Goal: Information Seeking & Learning: Learn about a topic

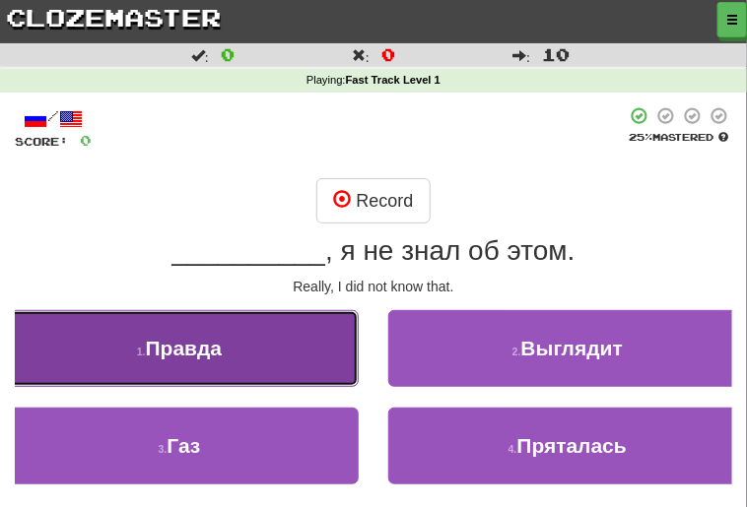
click at [204, 354] on span "Правда" at bounding box center [184, 348] width 77 height 23
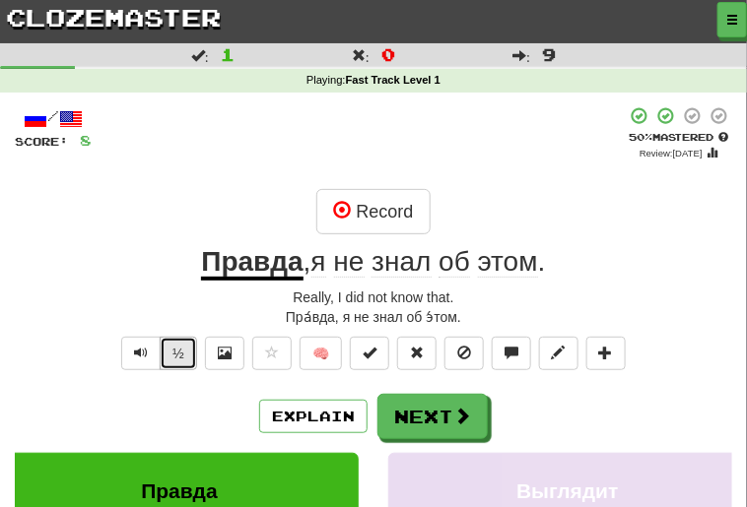
click at [181, 344] on button "½" at bounding box center [178, 353] width 37 height 33
click at [140, 353] on span "Text-to-speech controls" at bounding box center [141, 353] width 14 height 14
click at [144, 354] on span "Text-to-speech controls" at bounding box center [141, 353] width 14 height 14
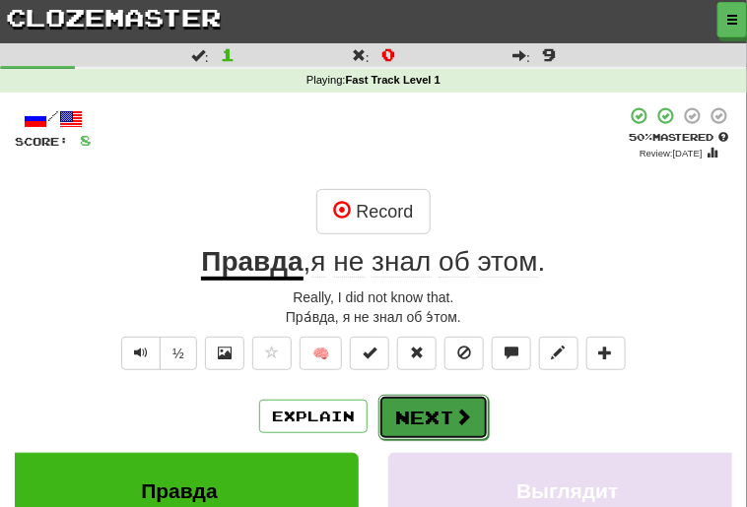
click at [419, 417] on button "Next" at bounding box center [433, 417] width 110 height 45
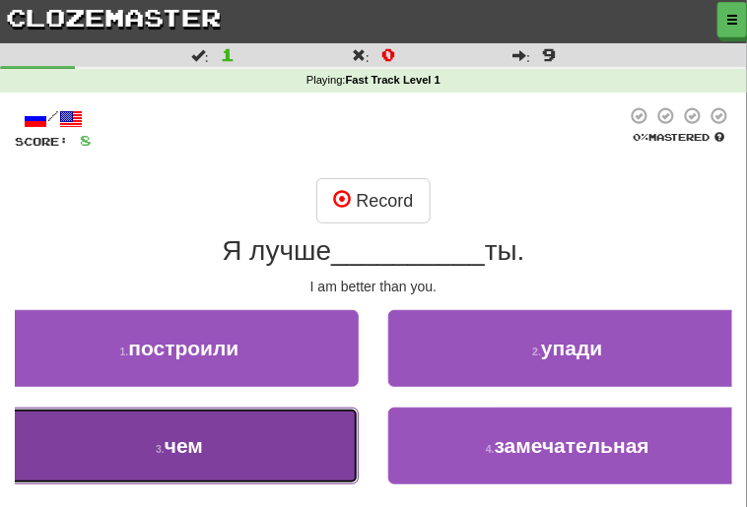
click at [207, 446] on button "3 . чем" at bounding box center [179, 446] width 359 height 77
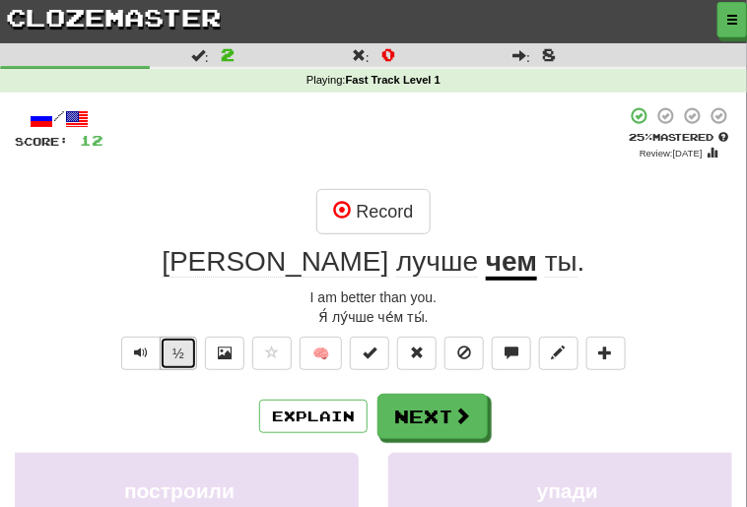
click at [177, 355] on button "½" at bounding box center [178, 353] width 37 height 33
click at [138, 359] on span "Text-to-speech controls" at bounding box center [141, 353] width 14 height 14
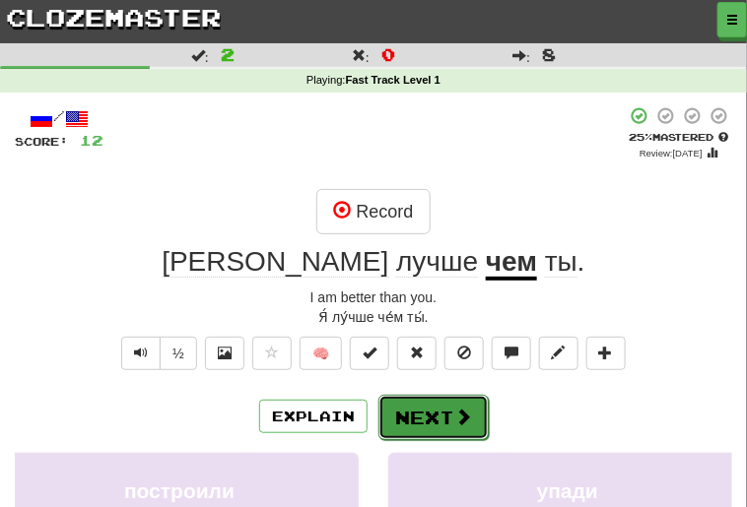
click at [425, 416] on button "Next" at bounding box center [433, 417] width 110 height 45
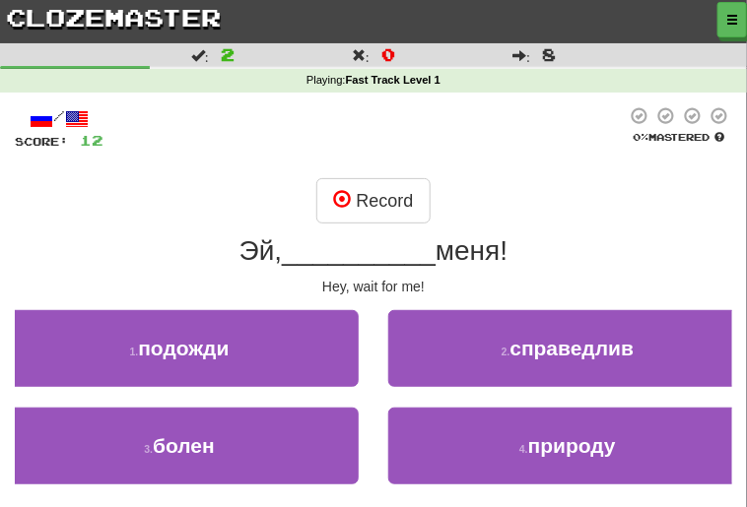
click at [569, 256] on div "Эй, __________ меня!" at bounding box center [373, 250] width 717 height 35
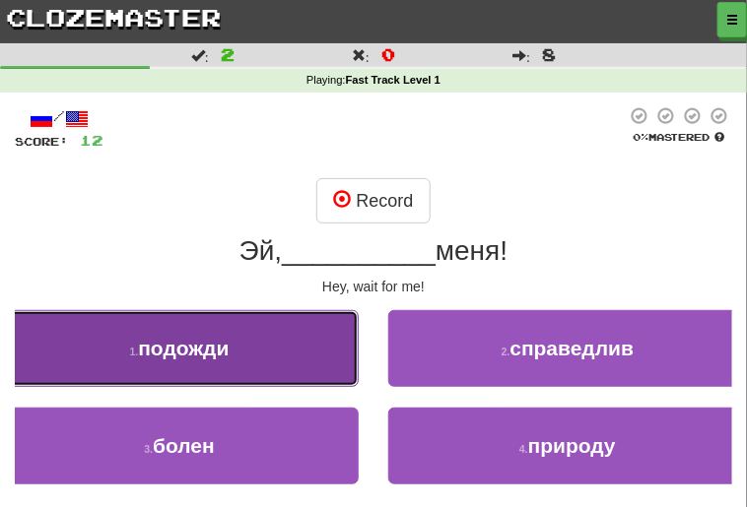
click at [206, 355] on span "подожди" at bounding box center [183, 348] width 91 height 23
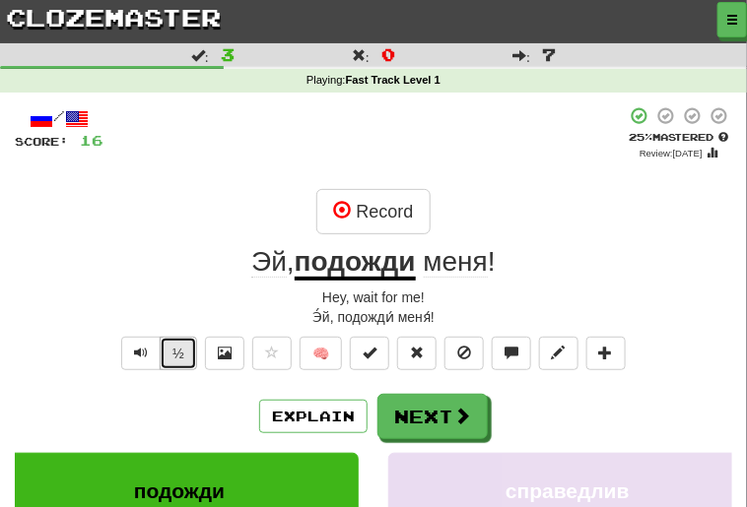
click at [183, 359] on button "½" at bounding box center [178, 353] width 37 height 33
click at [140, 363] on button "Text-to-speech controls" at bounding box center [140, 353] width 39 height 33
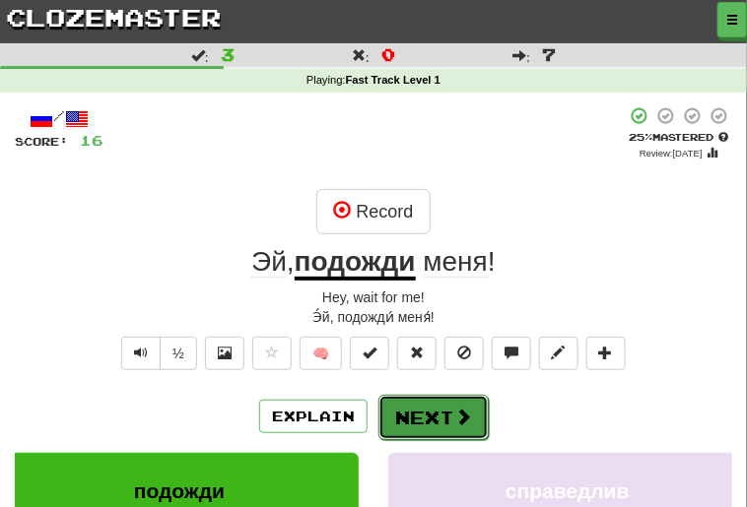
click at [447, 423] on button "Next" at bounding box center [433, 417] width 110 height 45
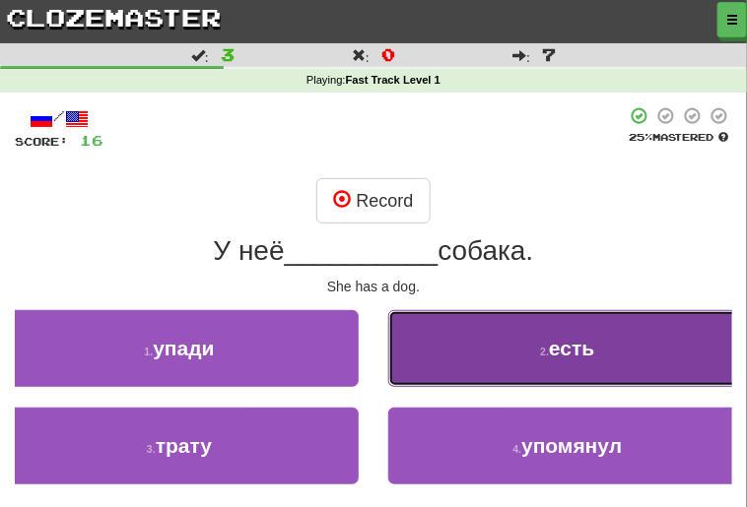
click at [524, 338] on button "2 . есть" at bounding box center [567, 348] width 359 height 77
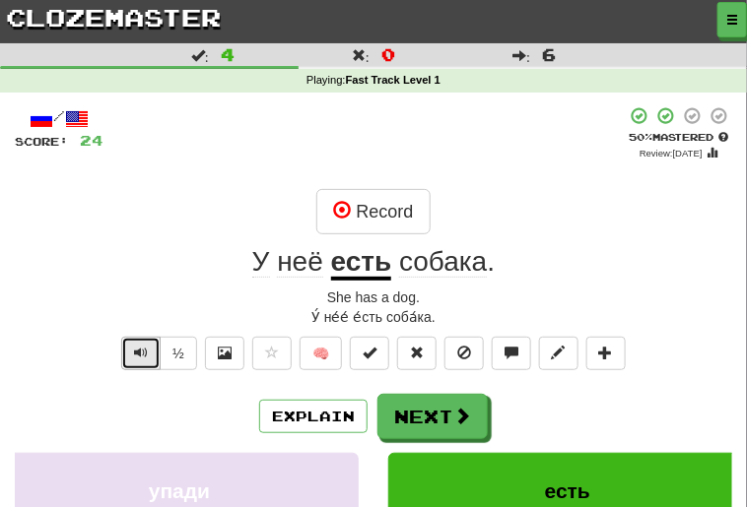
click at [147, 365] on button "Text-to-speech controls" at bounding box center [140, 353] width 39 height 33
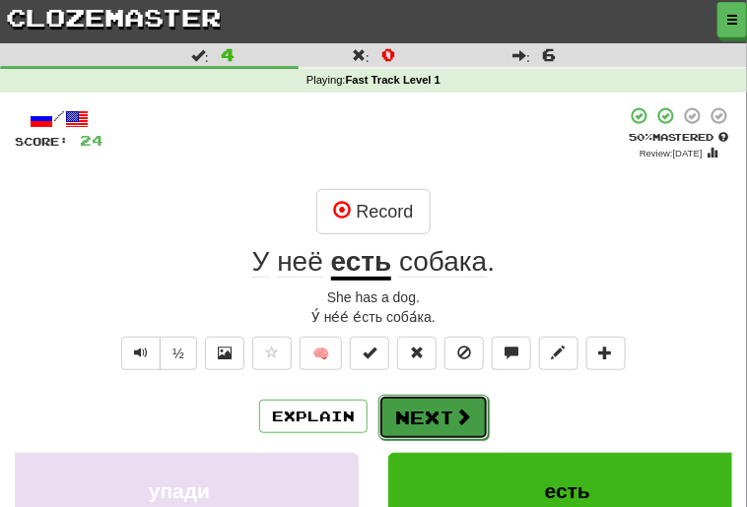
click at [430, 406] on button "Next" at bounding box center [433, 417] width 110 height 45
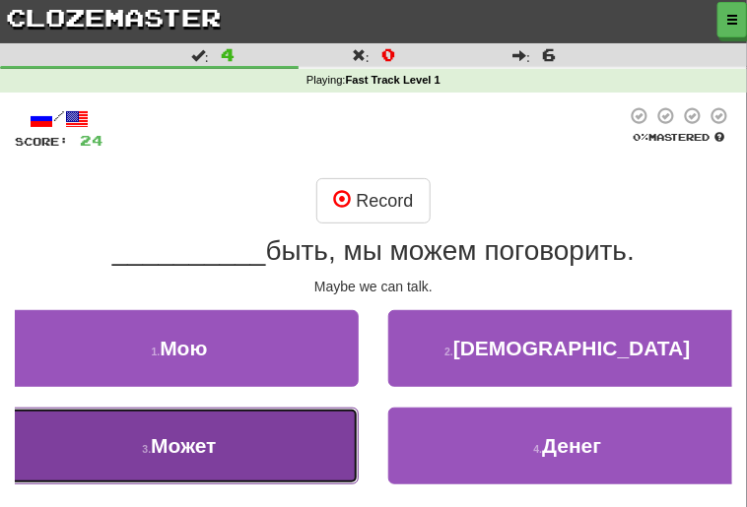
click at [206, 450] on span "Может" at bounding box center [183, 445] width 65 height 23
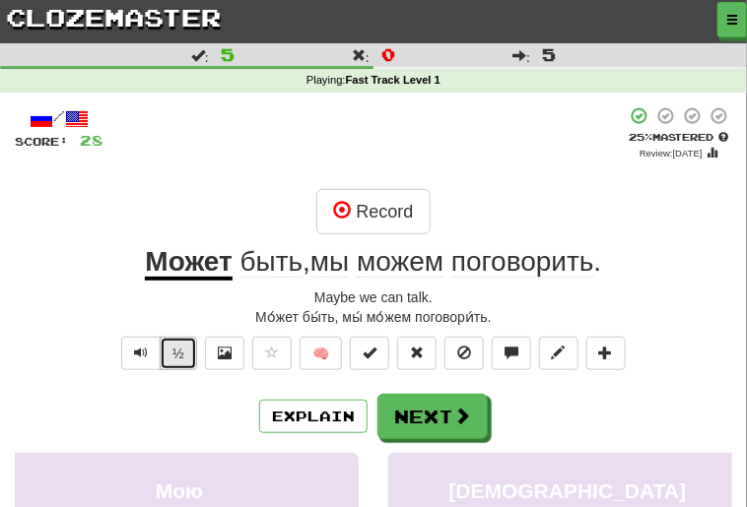
click at [179, 341] on button "½" at bounding box center [178, 353] width 37 height 33
click at [144, 357] on span "Text-to-speech controls" at bounding box center [141, 353] width 14 height 14
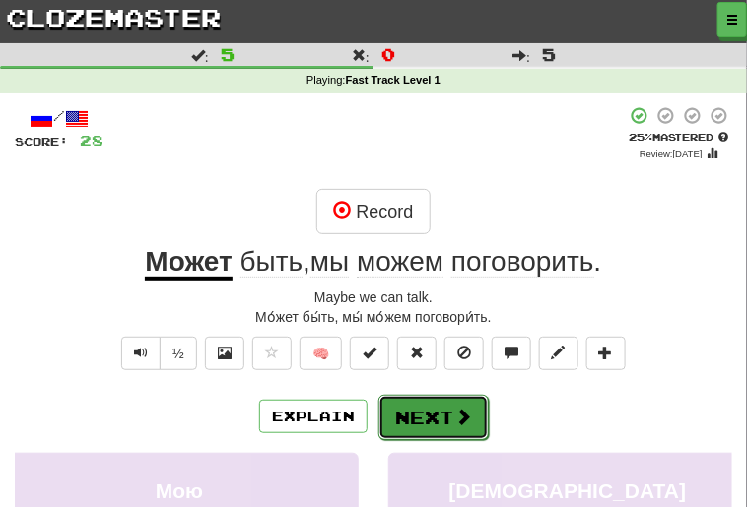
click at [422, 413] on button "Next" at bounding box center [433, 417] width 110 height 45
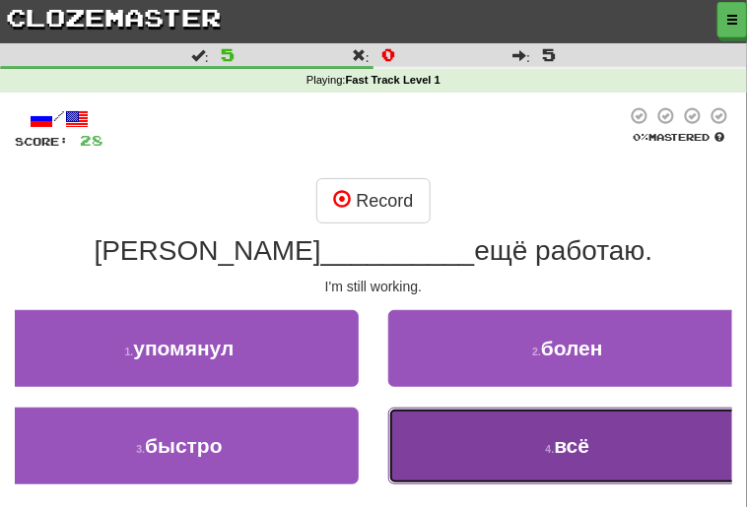
click at [575, 440] on span "всё" at bounding box center [572, 445] width 35 height 23
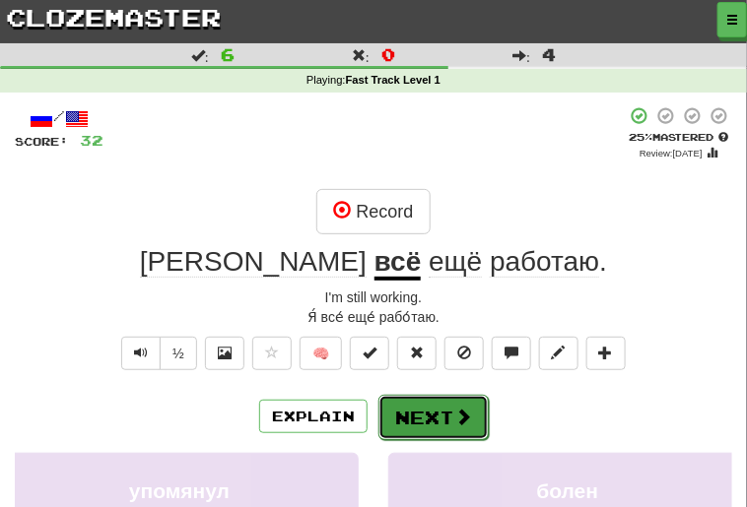
click at [445, 423] on button "Next" at bounding box center [433, 417] width 110 height 45
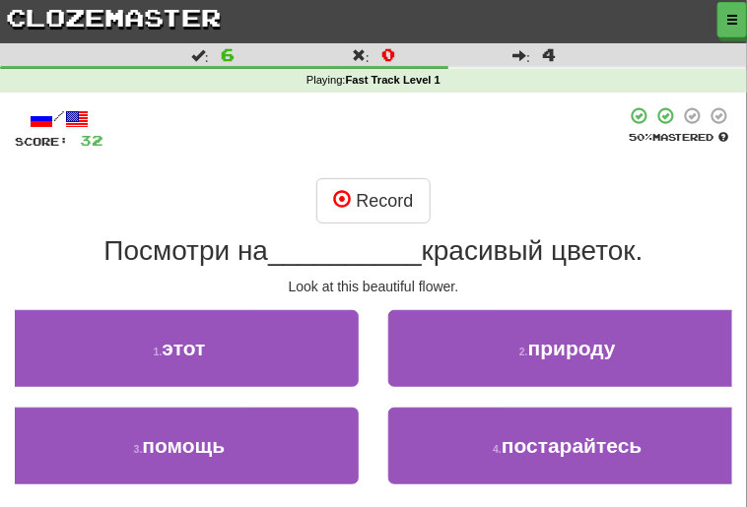
click at [504, 279] on div "Look at this beautiful flower." at bounding box center [373, 287] width 717 height 20
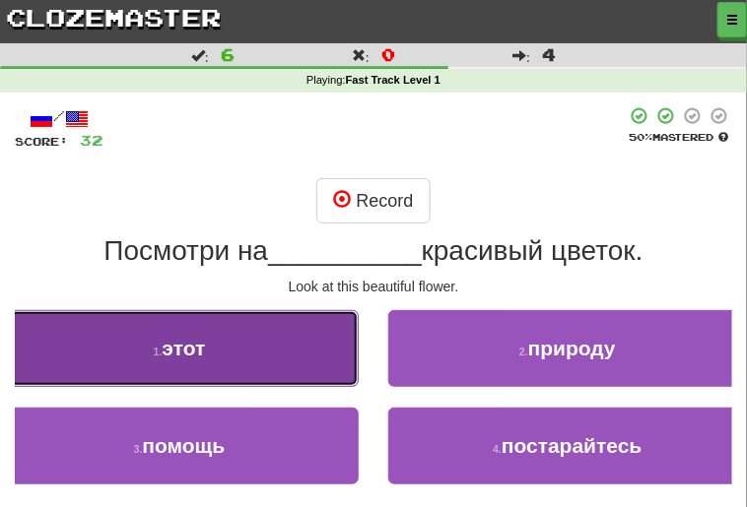
click at [228, 339] on button "1 . этот" at bounding box center [179, 348] width 359 height 77
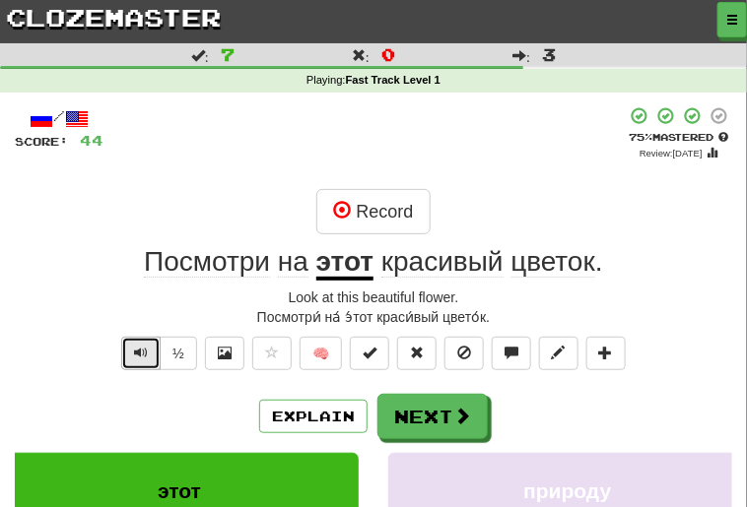
click at [140, 356] on span "Text-to-speech controls" at bounding box center [141, 353] width 14 height 14
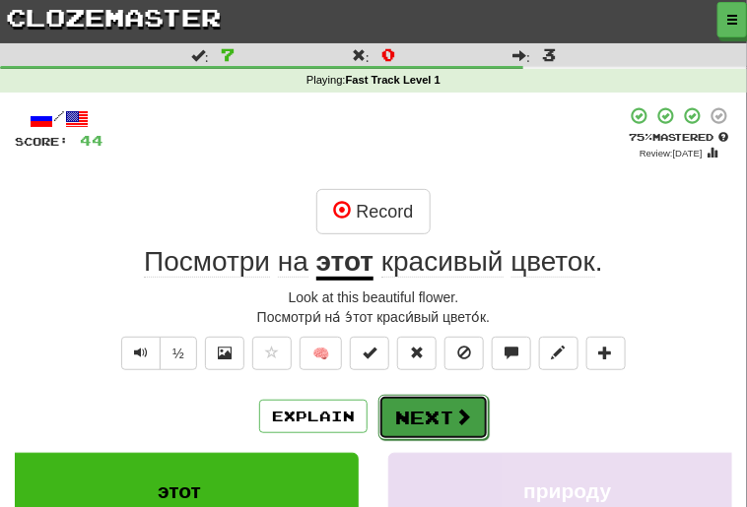
click at [432, 418] on button "Next" at bounding box center [433, 417] width 110 height 45
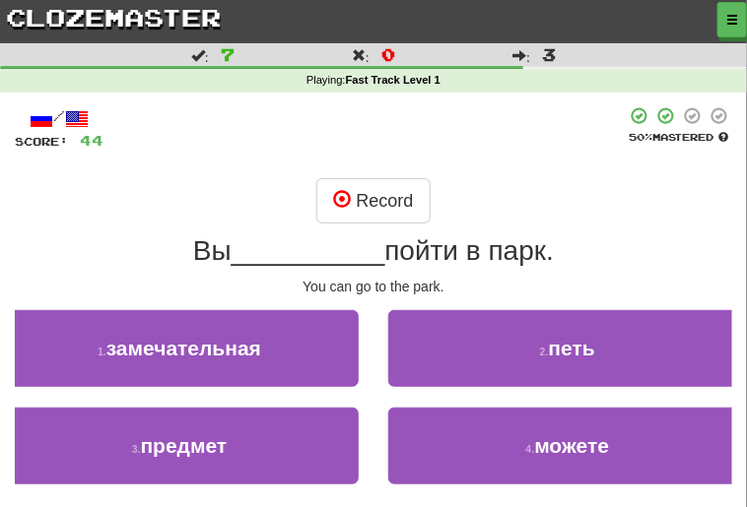
click at [500, 270] on div "/ Score: 44 50 % Mastered Record Вы __________ пойти в парк. You can go to the …" at bounding box center [373, 327] width 717 height 442
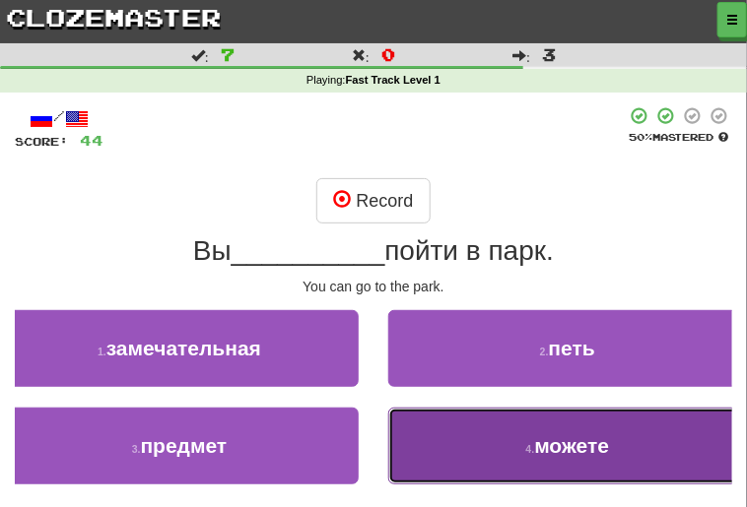
click at [563, 454] on span "можете" at bounding box center [571, 445] width 75 height 23
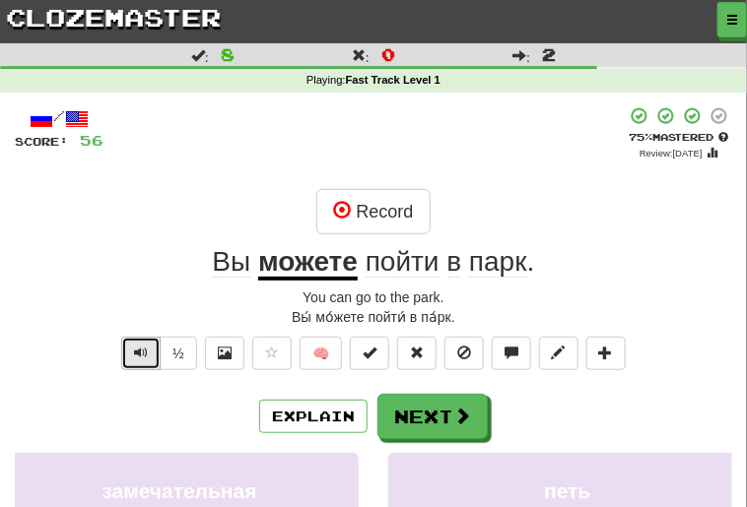
click at [138, 351] on span "Text-to-speech controls" at bounding box center [141, 353] width 14 height 14
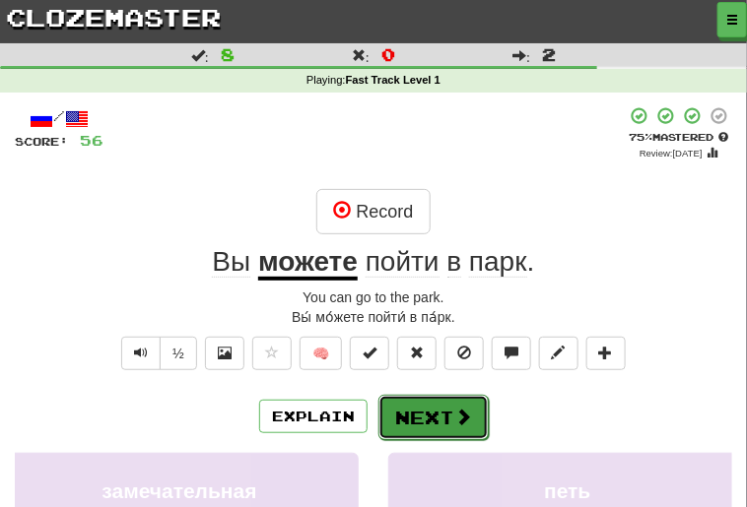
click at [455, 419] on span at bounding box center [463, 417] width 18 height 18
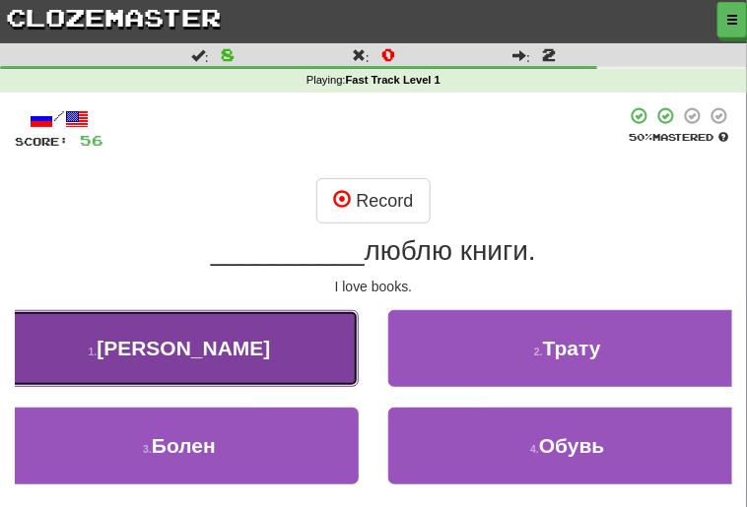
click at [271, 336] on button "1 . Я" at bounding box center [179, 348] width 359 height 77
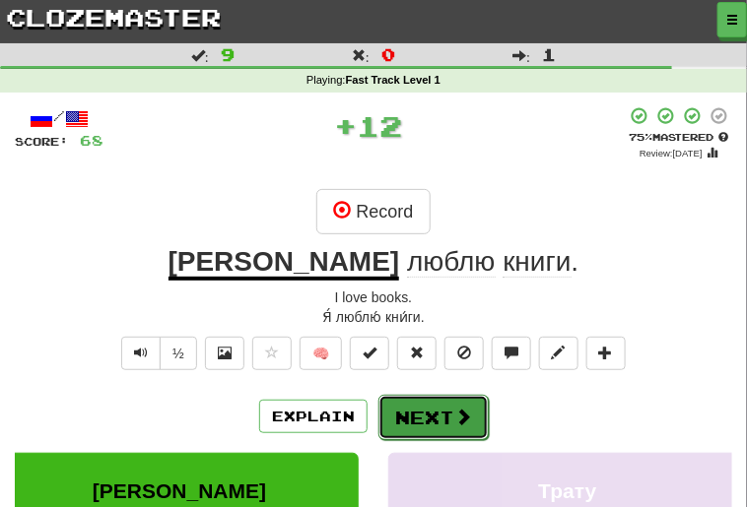
click at [413, 421] on button "Next" at bounding box center [433, 417] width 110 height 45
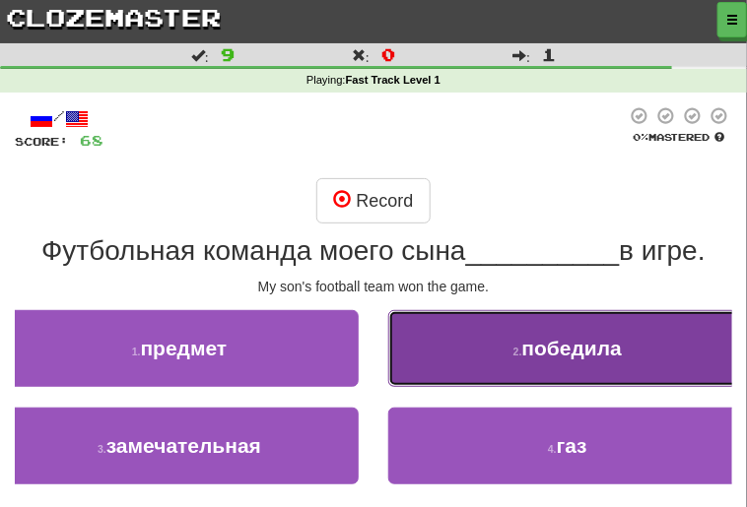
click at [555, 357] on span "победила" at bounding box center [572, 348] width 100 height 23
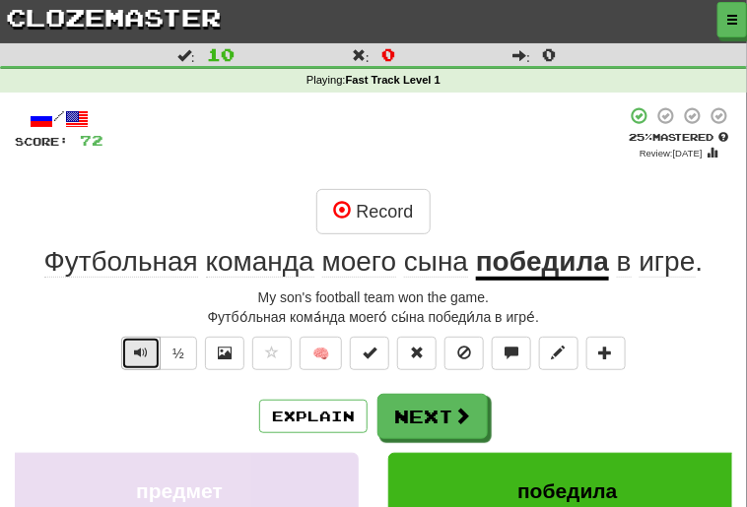
click at [132, 358] on button "Text-to-speech controls" at bounding box center [140, 353] width 39 height 33
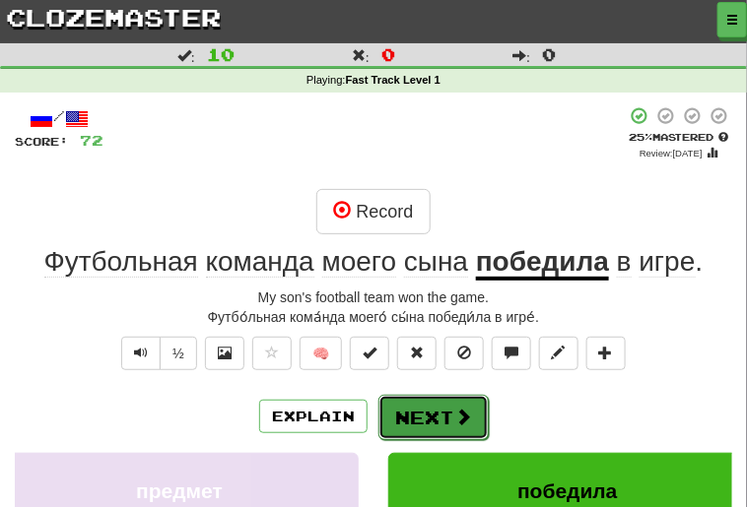
click at [437, 424] on button "Next" at bounding box center [433, 417] width 110 height 45
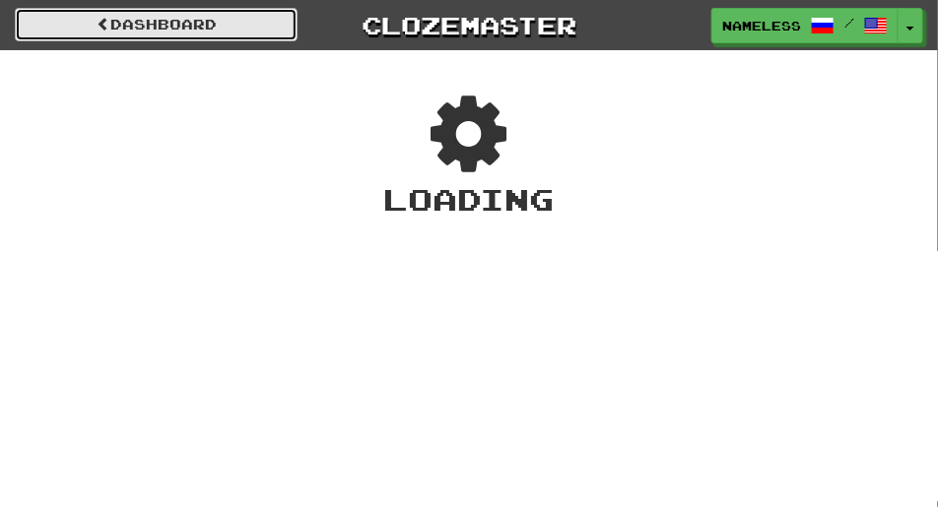
click at [231, 24] on link "Dashboard" at bounding box center [156, 24] width 283 height 33
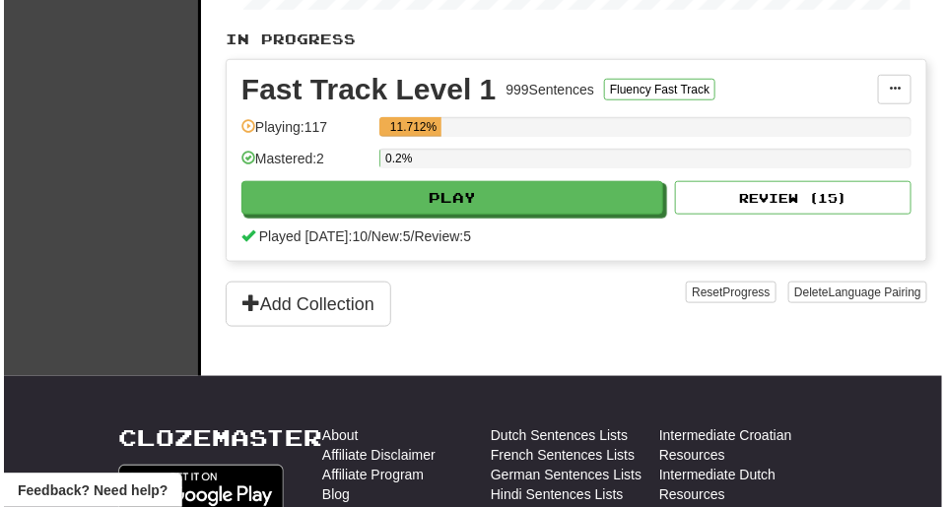
scroll to position [453, 0]
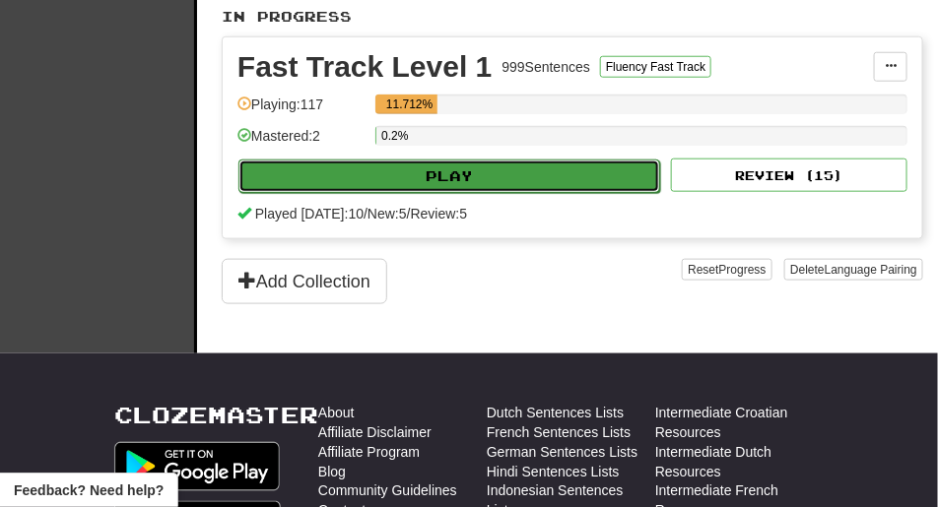
click at [469, 185] on button "Play" at bounding box center [449, 176] width 422 height 33
select select "**"
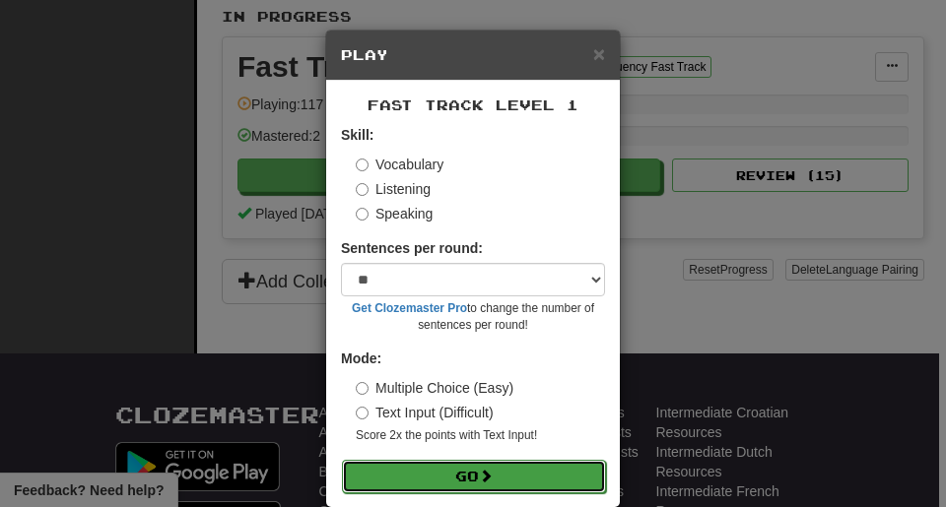
click at [463, 470] on button "Go" at bounding box center [474, 476] width 264 height 33
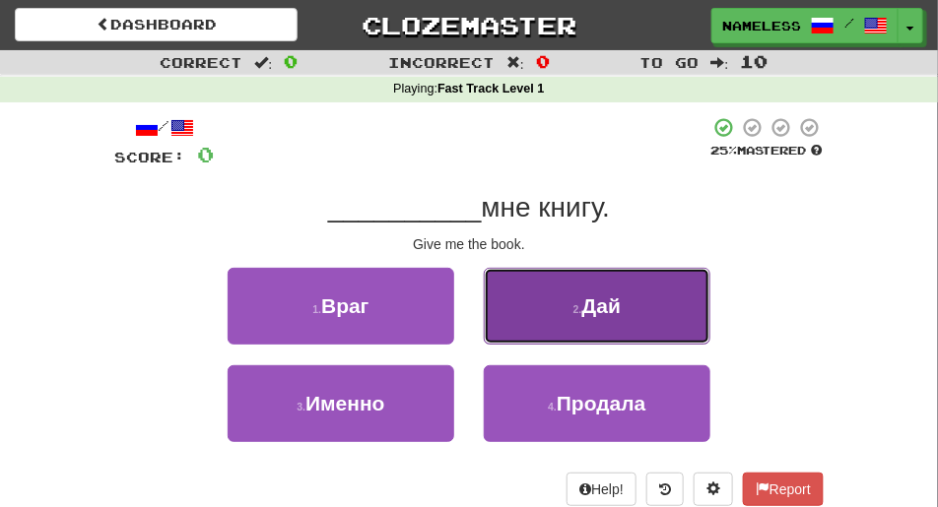
click at [596, 306] on span "Дай" at bounding box center [601, 306] width 39 height 23
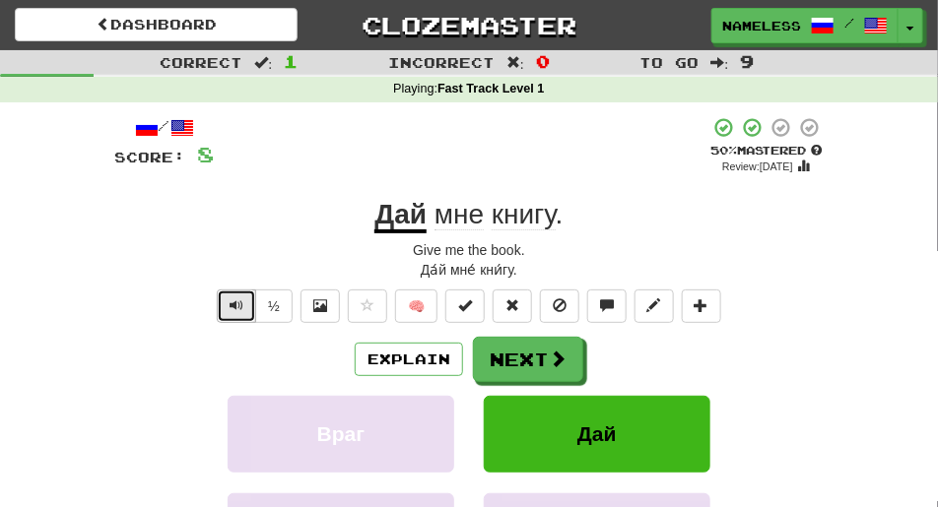
click at [238, 301] on span "Text-to-speech controls" at bounding box center [237, 306] width 14 height 14
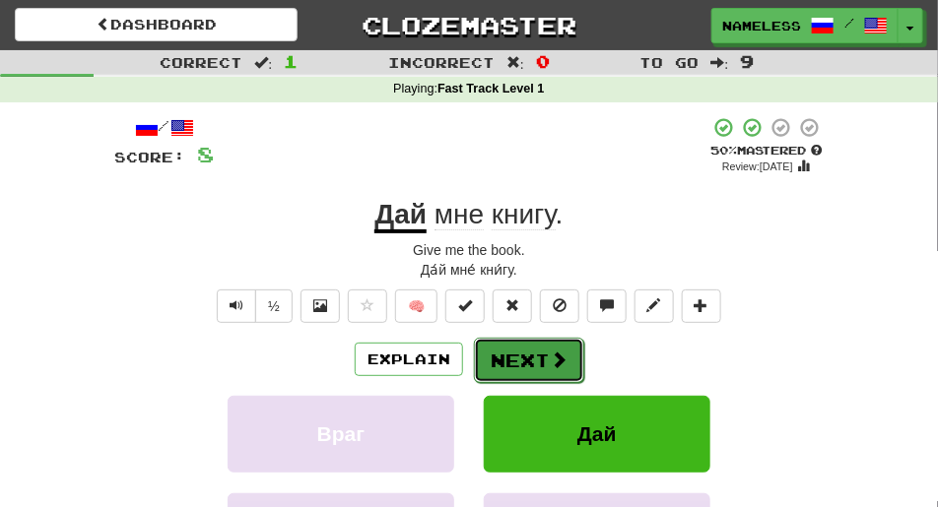
click at [543, 360] on button "Next" at bounding box center [529, 360] width 110 height 45
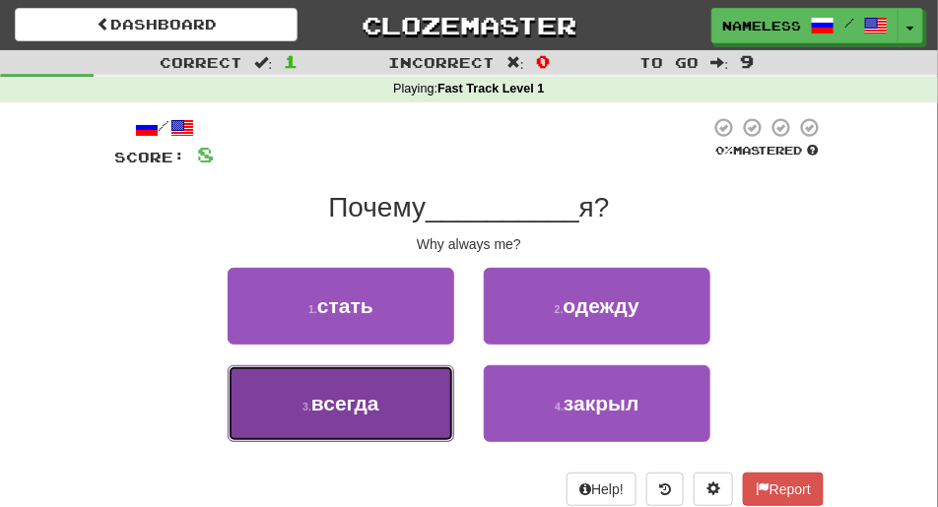
click at [373, 405] on span "всегда" at bounding box center [345, 403] width 68 height 23
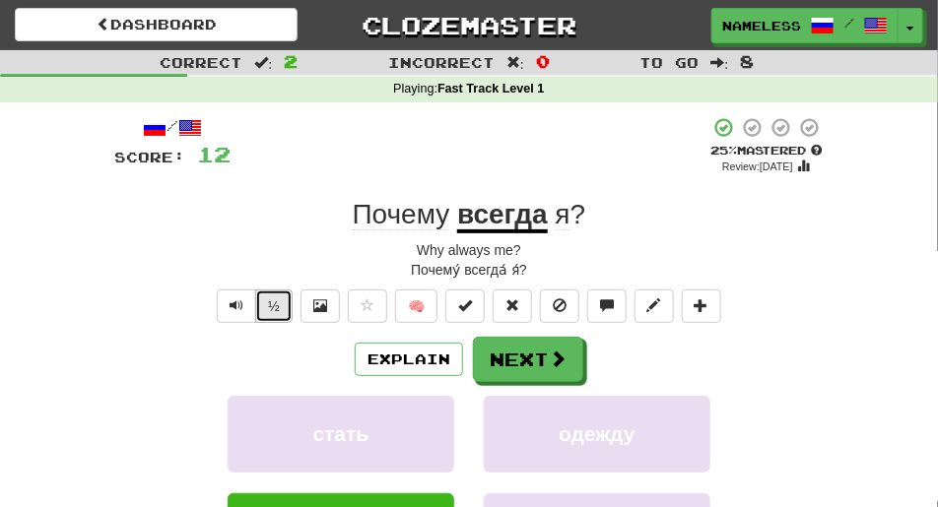
click at [272, 299] on button "½" at bounding box center [273, 306] width 37 height 33
click at [223, 309] on button "Text-to-speech controls" at bounding box center [236, 306] width 39 height 33
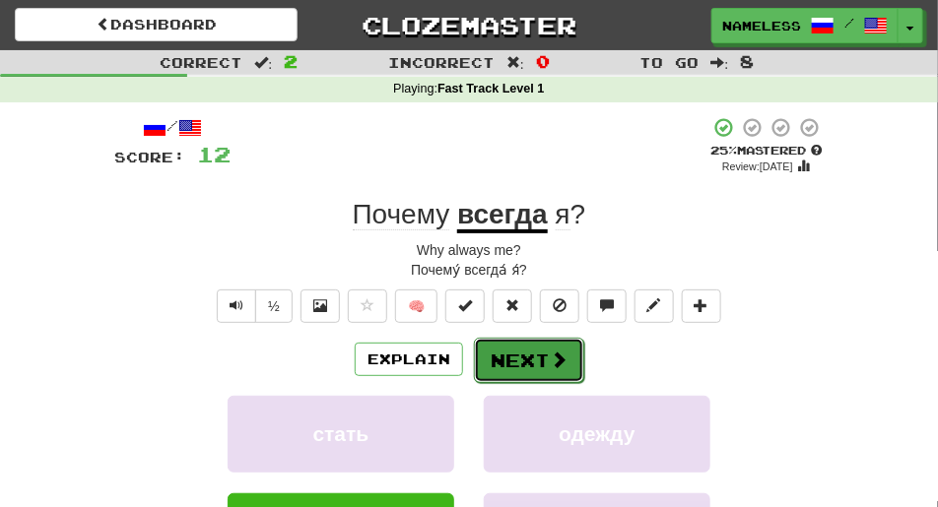
click at [552, 359] on span at bounding box center [559, 360] width 18 height 18
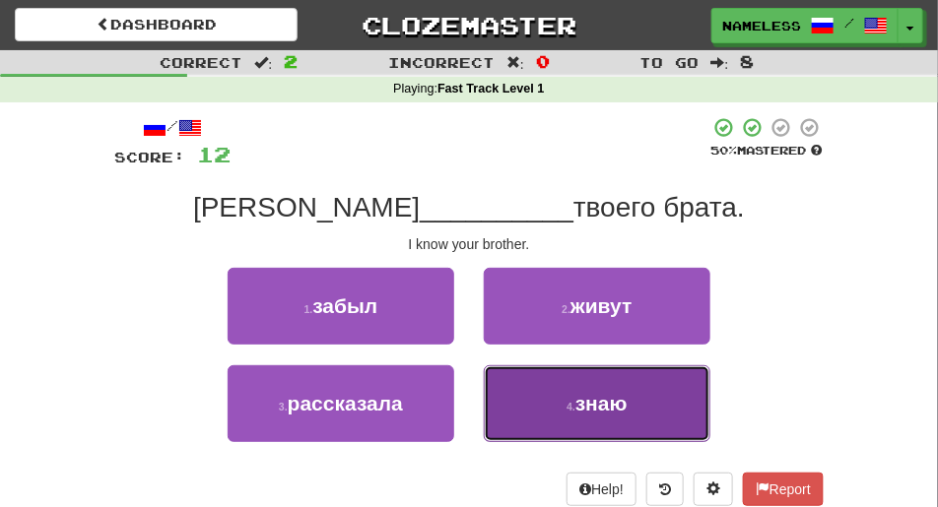
click at [582, 411] on span "знаю" at bounding box center [601, 403] width 52 height 23
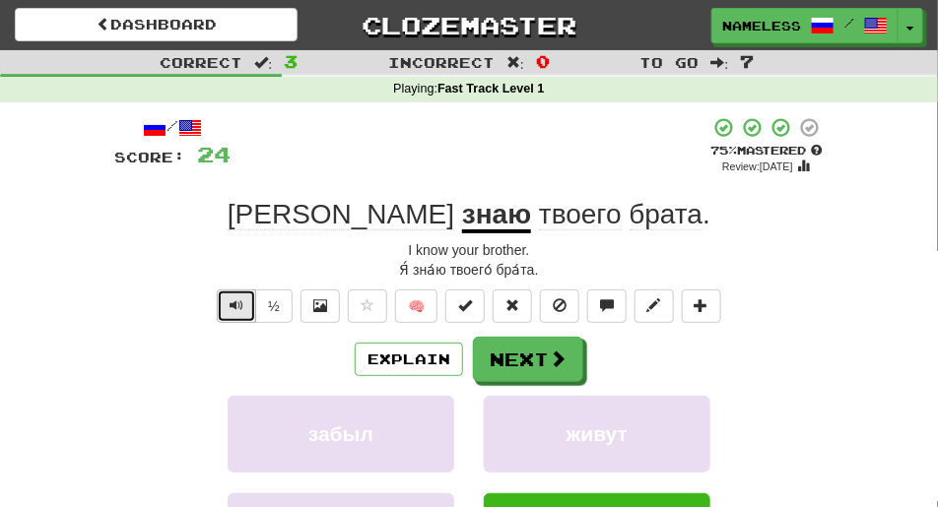
click at [238, 306] on span "Text-to-speech controls" at bounding box center [237, 306] width 14 height 14
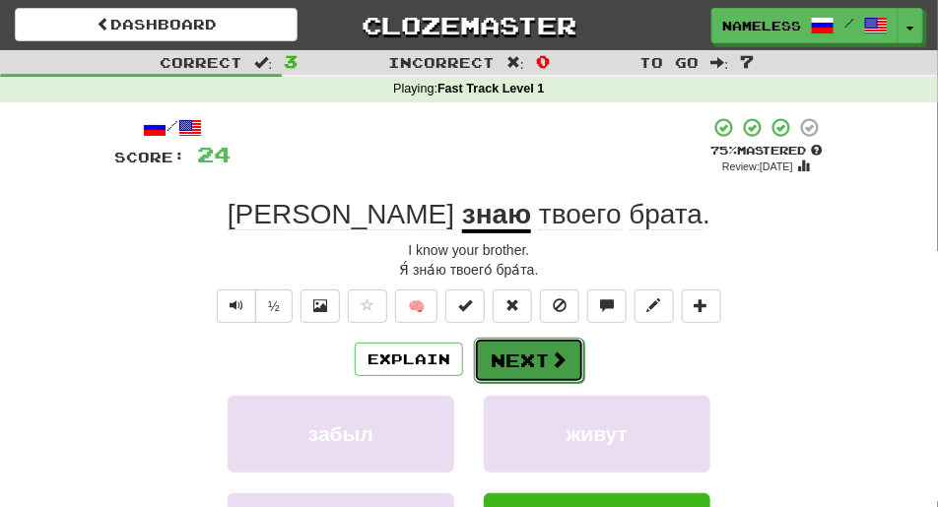
click at [550, 361] on span at bounding box center [559, 360] width 18 height 18
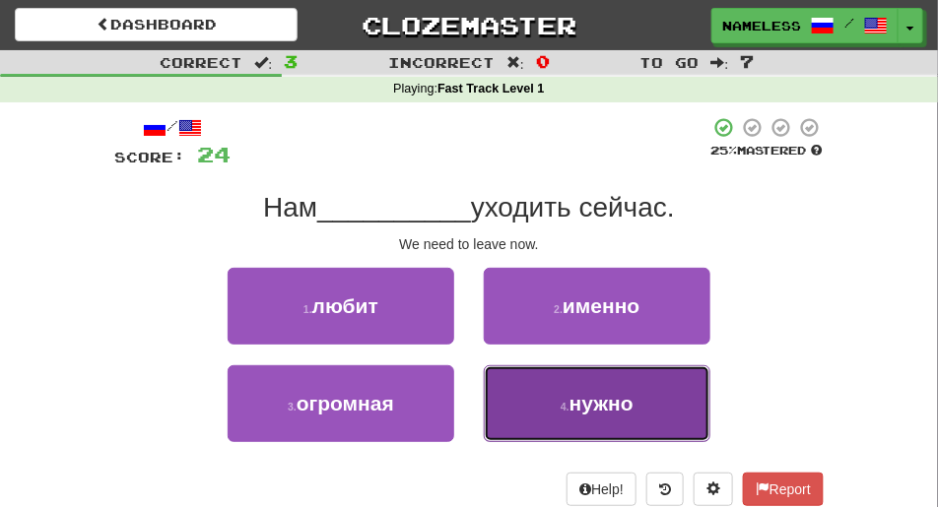
click at [601, 395] on span "нужно" at bounding box center [601, 403] width 64 height 23
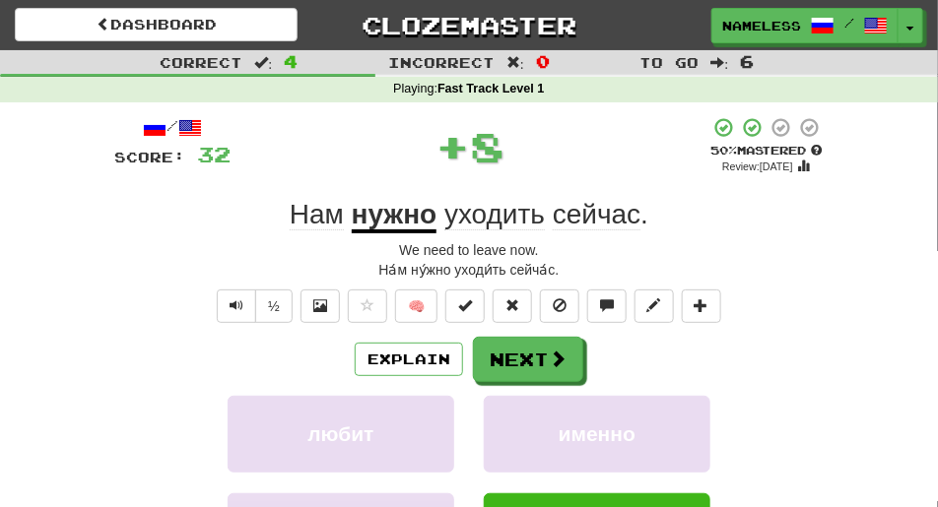
click at [601, 395] on div "Explain Next любит именно огромная нужно Learn more: любит именно огромная нужно" at bounding box center [468, 479] width 709 height 284
click at [236, 303] on span "Text-to-speech controls" at bounding box center [237, 306] width 14 height 14
click at [307, 247] on div "We need to leave now." at bounding box center [468, 250] width 709 height 20
click at [240, 299] on span "Text-to-speech controls" at bounding box center [237, 306] width 14 height 14
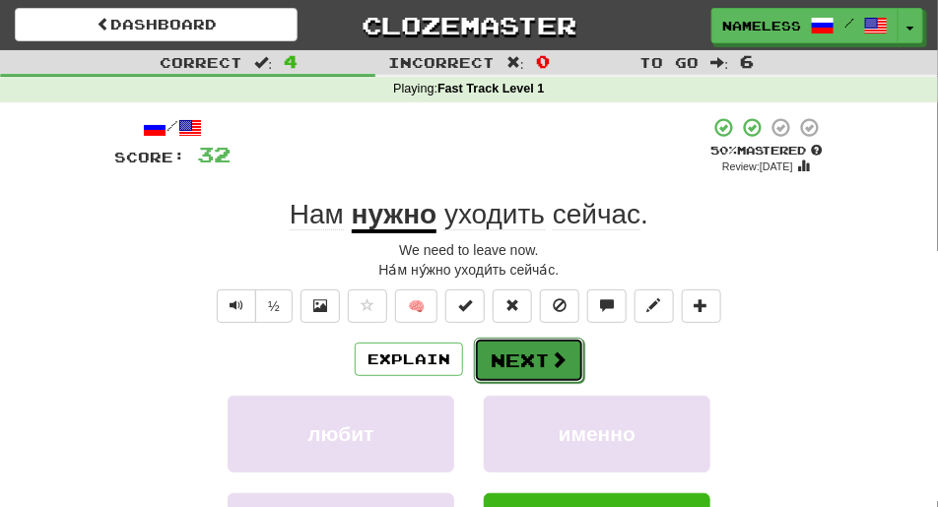
click at [523, 353] on button "Next" at bounding box center [529, 360] width 110 height 45
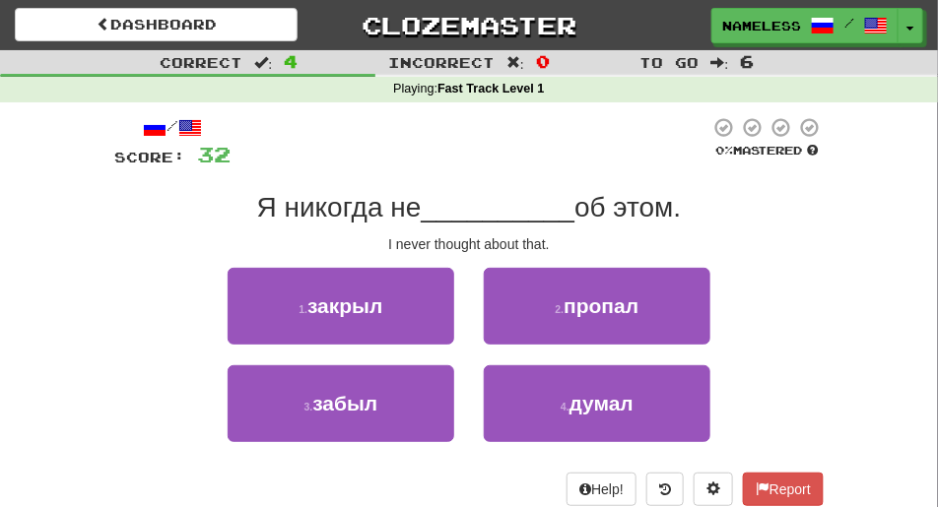
click at [523, 353] on div "2 . пропал" at bounding box center [597, 317] width 256 height 98
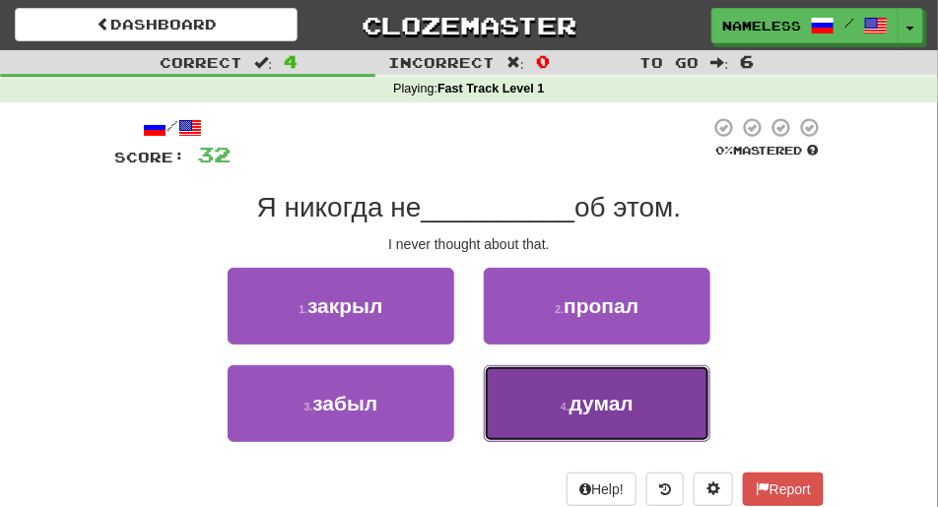
click at [567, 411] on small "4 ." at bounding box center [565, 407] width 9 height 12
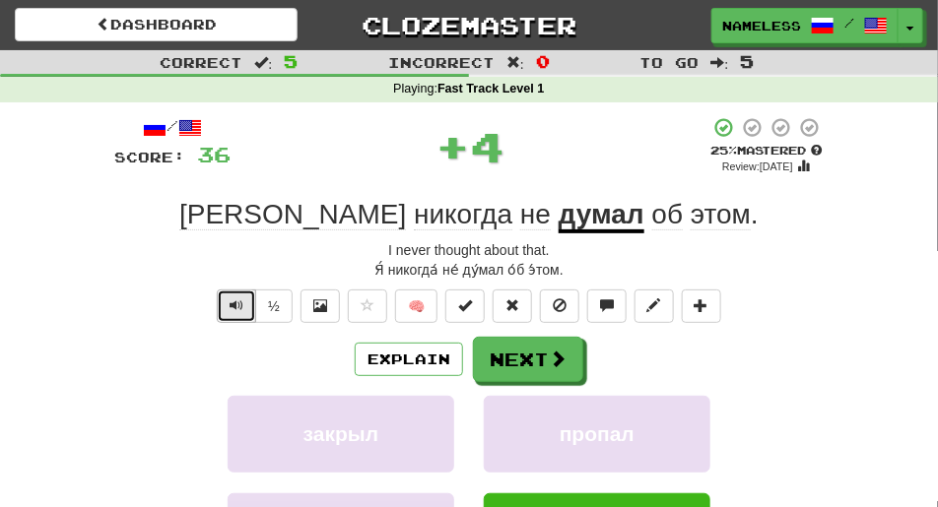
click at [232, 300] on span "Text-to-speech controls" at bounding box center [237, 306] width 14 height 14
click at [275, 304] on button "½" at bounding box center [273, 306] width 37 height 33
click at [242, 303] on span "Text-to-speech controls" at bounding box center [237, 306] width 14 height 14
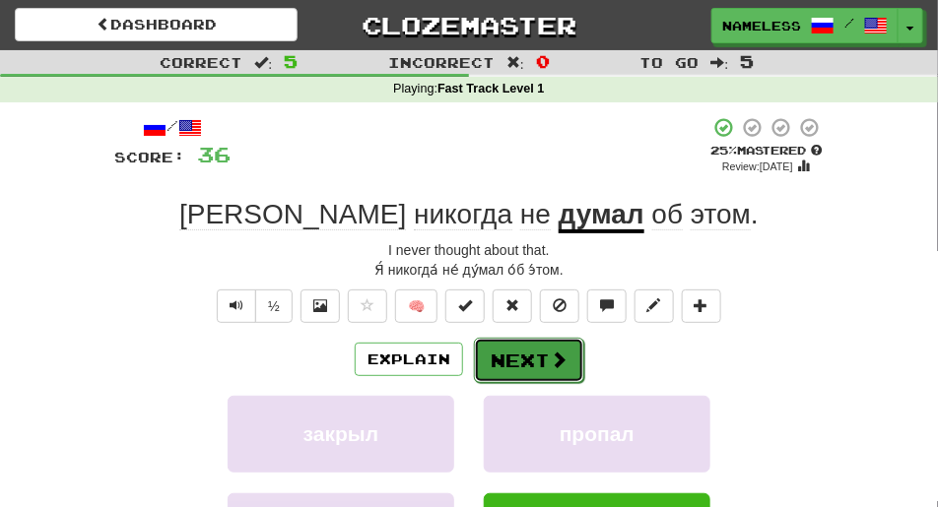
click at [494, 357] on button "Next" at bounding box center [529, 360] width 110 height 45
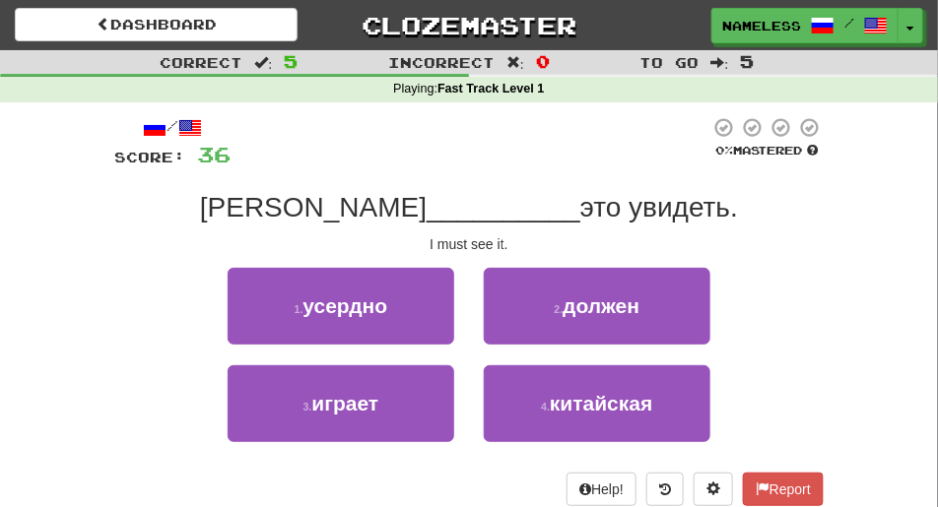
click at [494, 357] on div "2 . должен" at bounding box center [597, 317] width 256 height 98
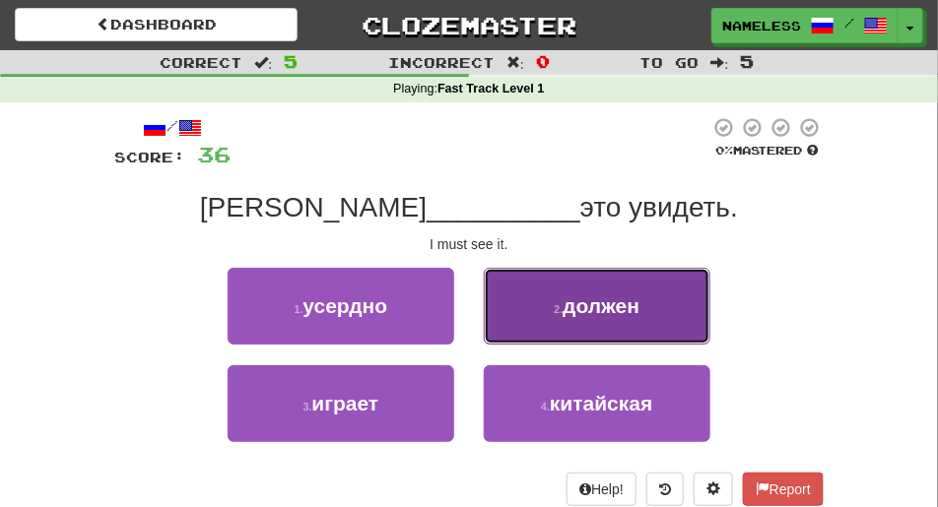
click at [571, 319] on button "2 . должен" at bounding box center [597, 306] width 227 height 77
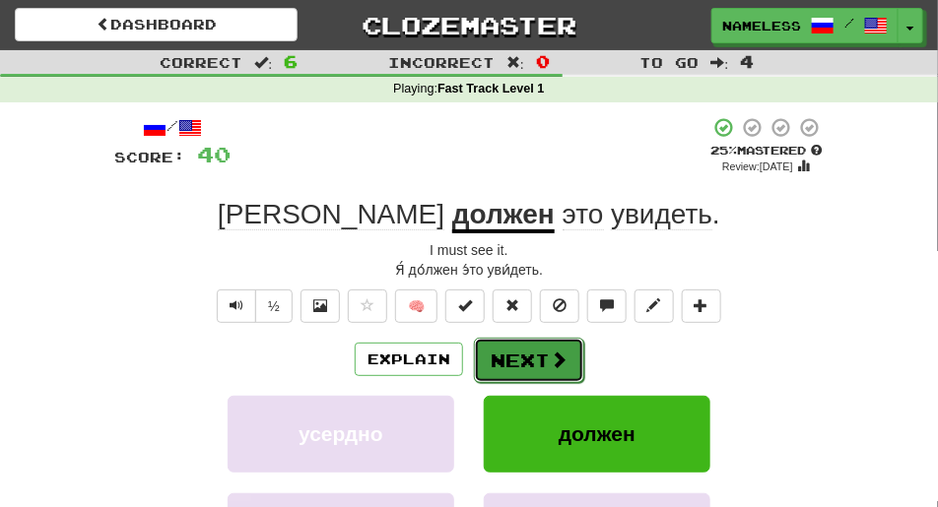
click at [501, 356] on button "Next" at bounding box center [529, 360] width 110 height 45
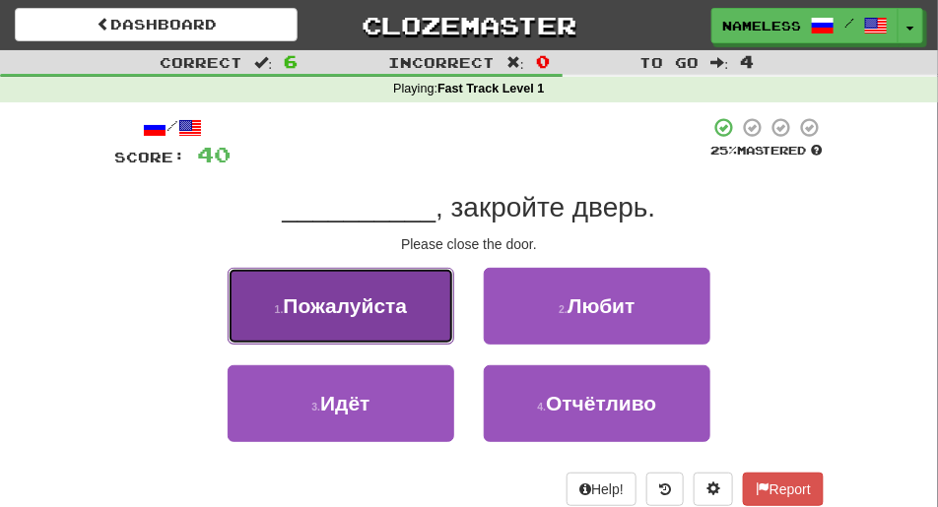
click at [367, 313] on span "Пожалуйста" at bounding box center [345, 306] width 124 height 23
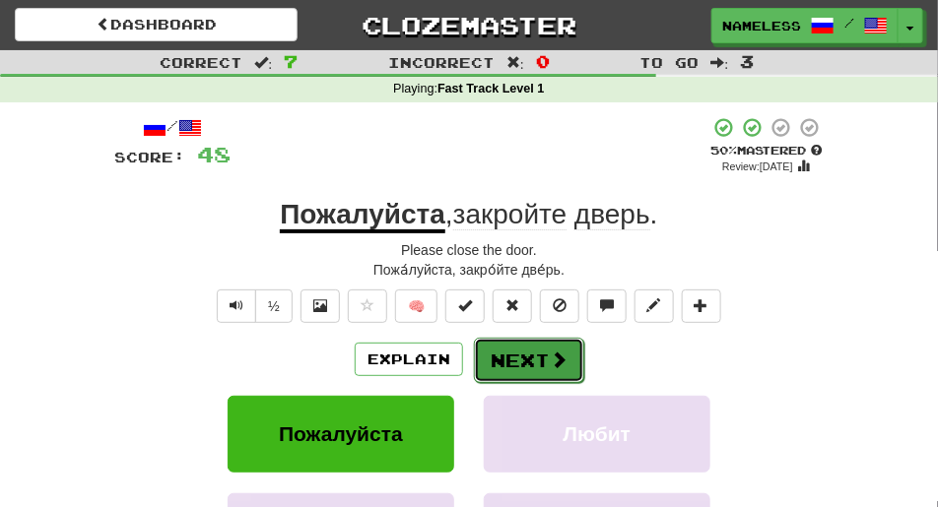
click at [551, 352] on span at bounding box center [559, 360] width 18 height 18
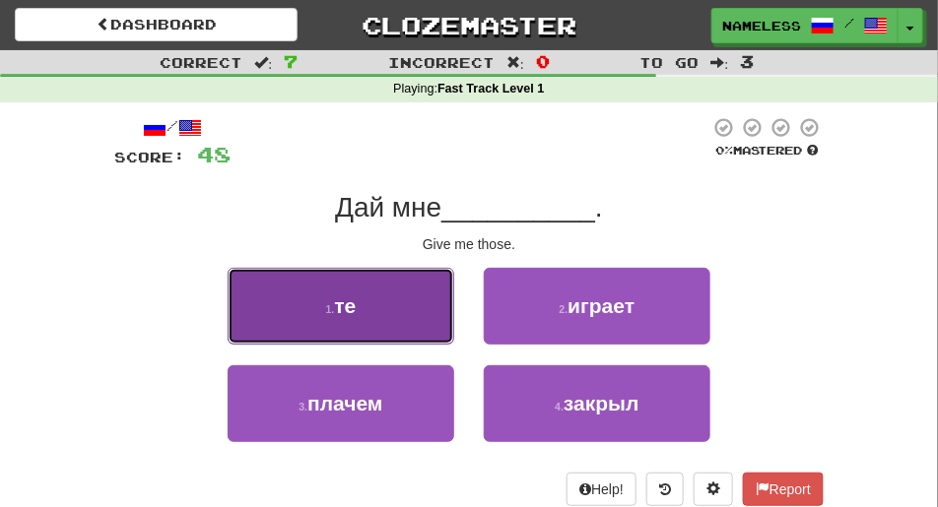
click at [370, 317] on button "1 . те" at bounding box center [341, 306] width 227 height 77
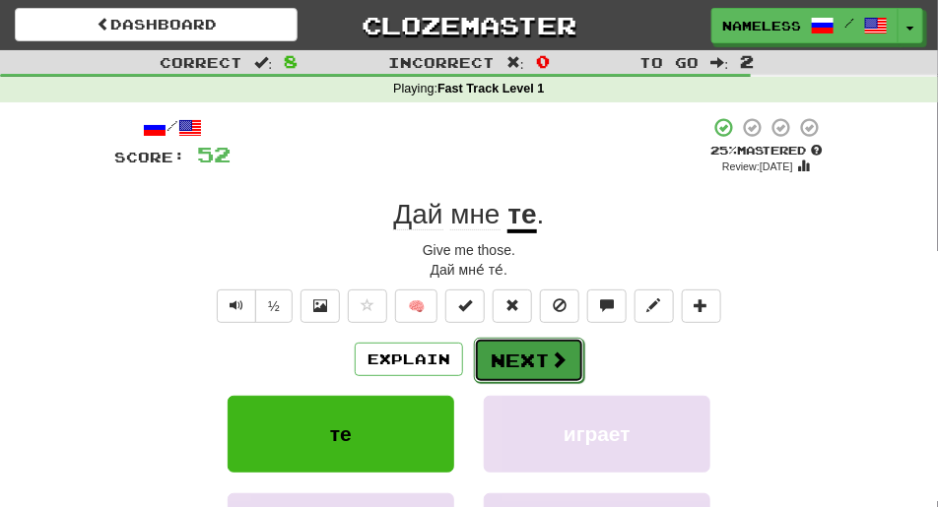
click at [525, 363] on button "Next" at bounding box center [529, 360] width 110 height 45
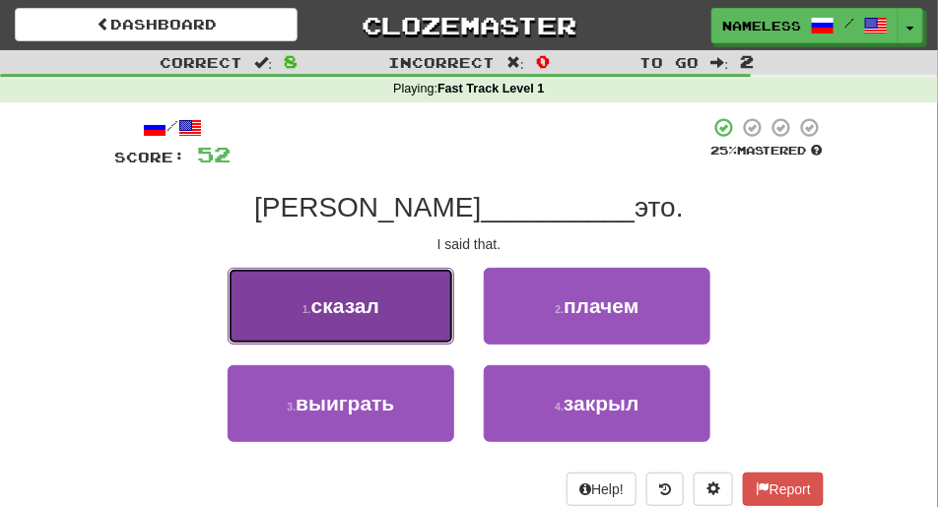
click at [365, 322] on button "1 . сказал" at bounding box center [341, 306] width 227 height 77
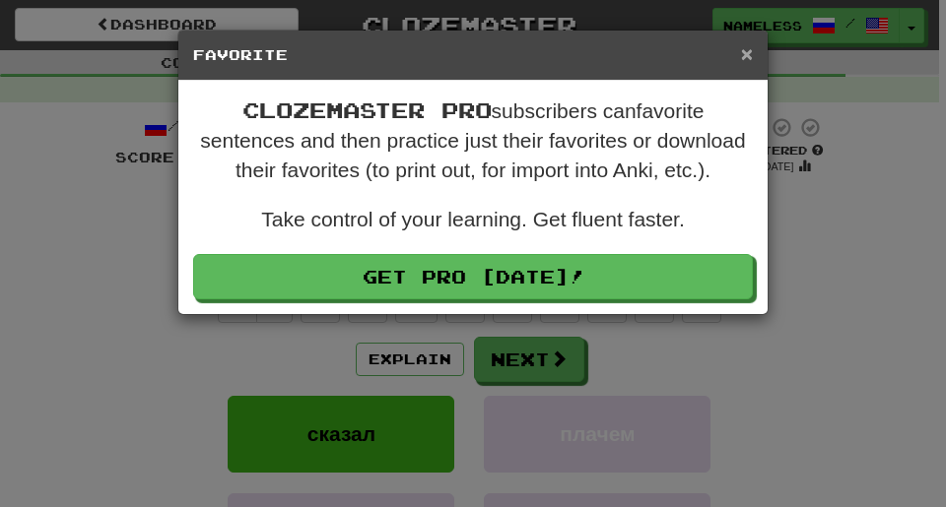
click at [748, 51] on span "×" at bounding box center [747, 53] width 12 height 23
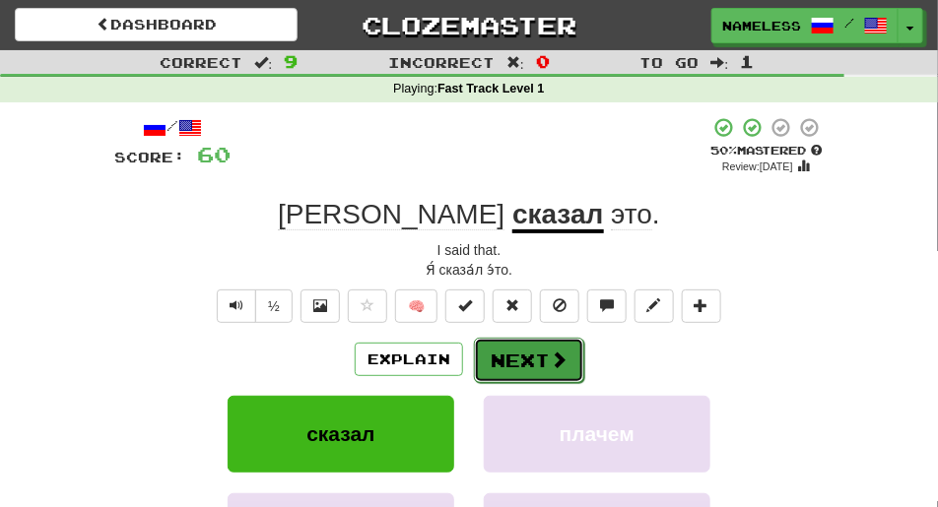
click at [541, 354] on button "Next" at bounding box center [529, 360] width 110 height 45
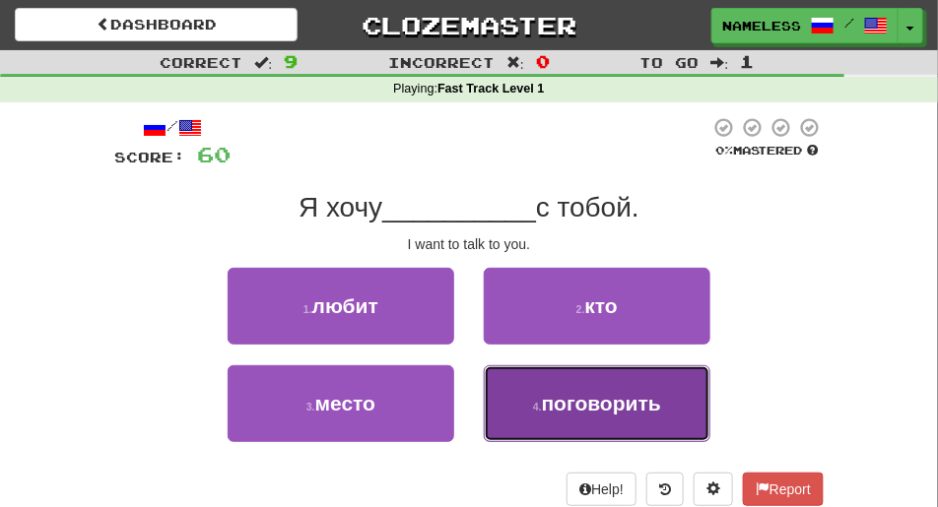
click at [594, 404] on span "поговорить" at bounding box center [601, 403] width 119 height 23
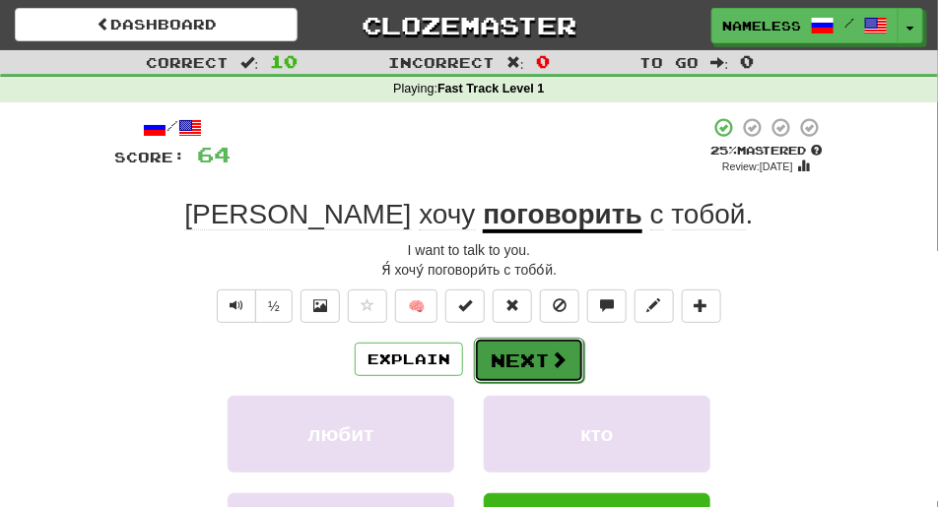
click at [550, 363] on span at bounding box center [559, 360] width 18 height 18
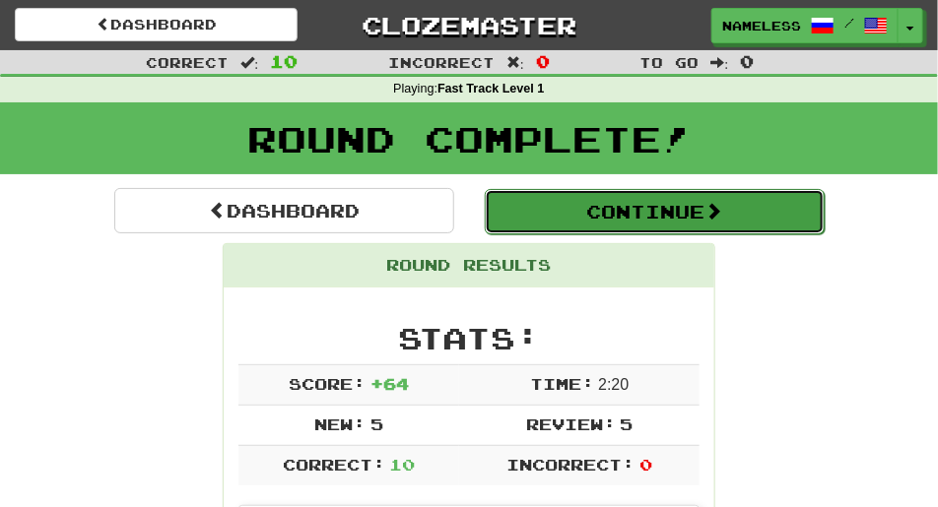
click at [697, 218] on button "Continue" at bounding box center [655, 211] width 340 height 45
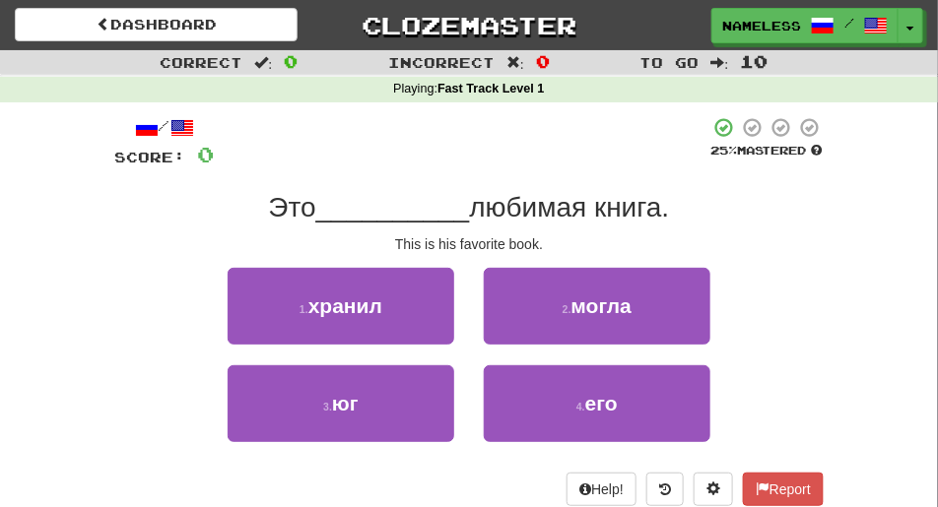
click at [714, 218] on div "Это __________ любимая книга." at bounding box center [468, 207] width 709 height 35
